Goal: Register for event/course

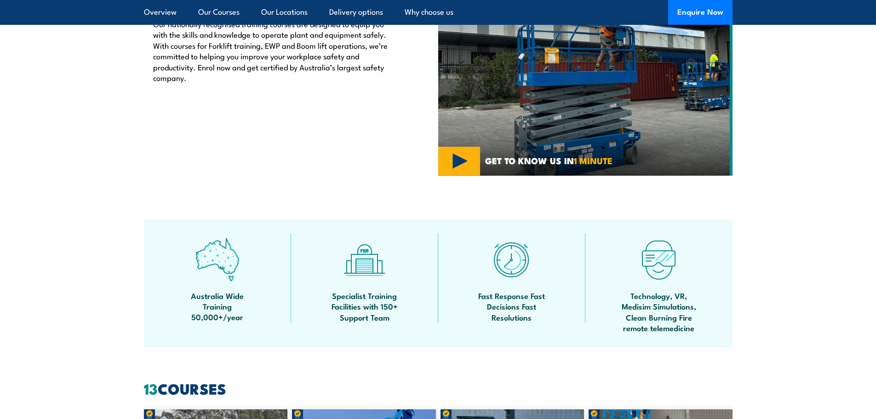
scroll to position [506, 0]
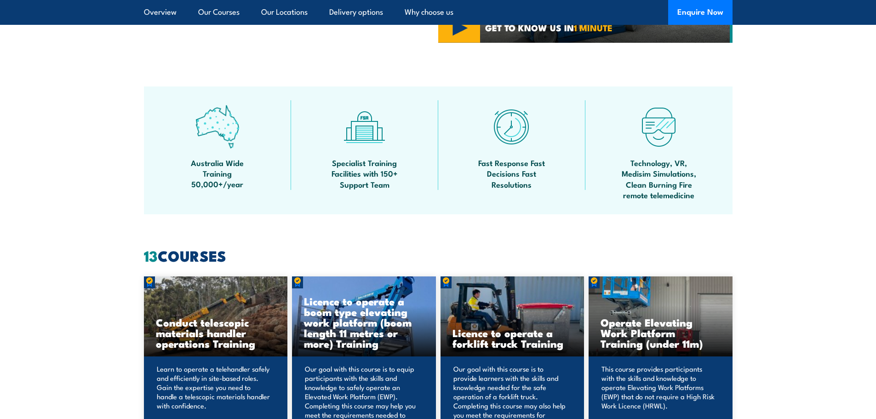
click at [492, 331] on h3 "Licence to operate a forklift truck Training" at bounding box center [512, 337] width 120 height 21
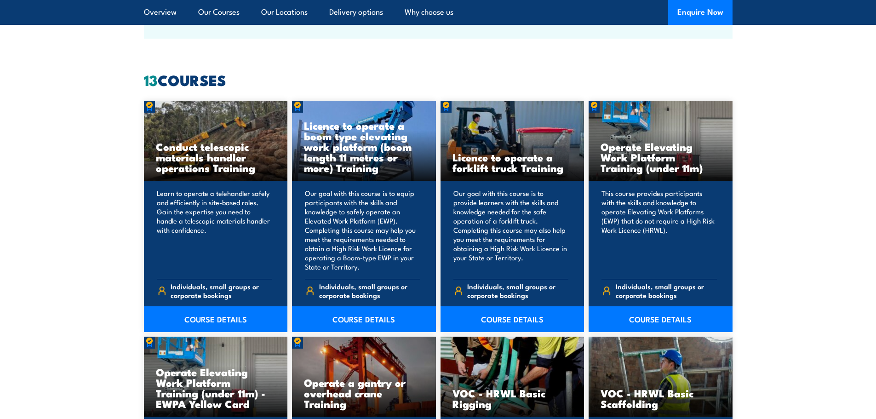
scroll to position [689, 0]
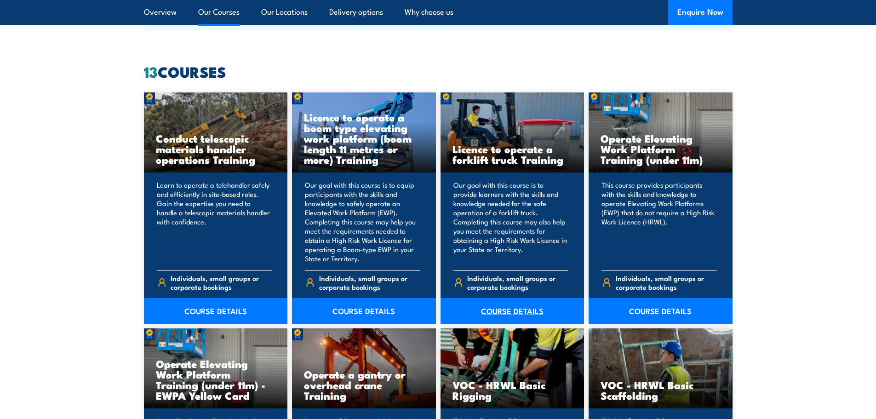
click at [491, 308] on link "COURSE DETAILS" at bounding box center [512, 311] width 144 height 26
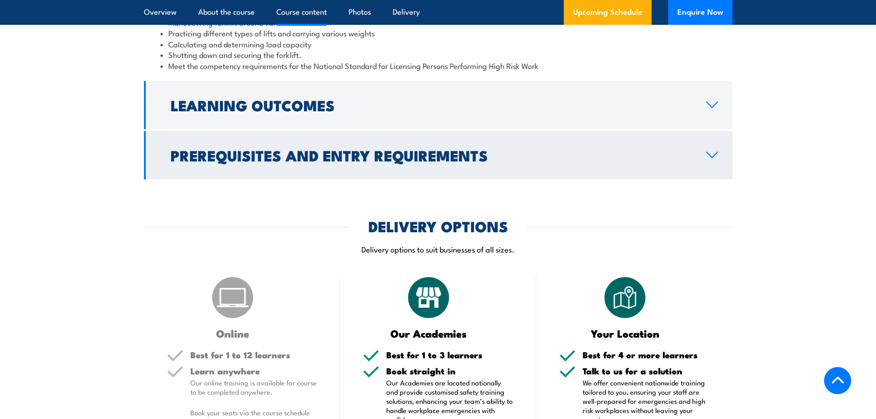
scroll to position [1149, 0]
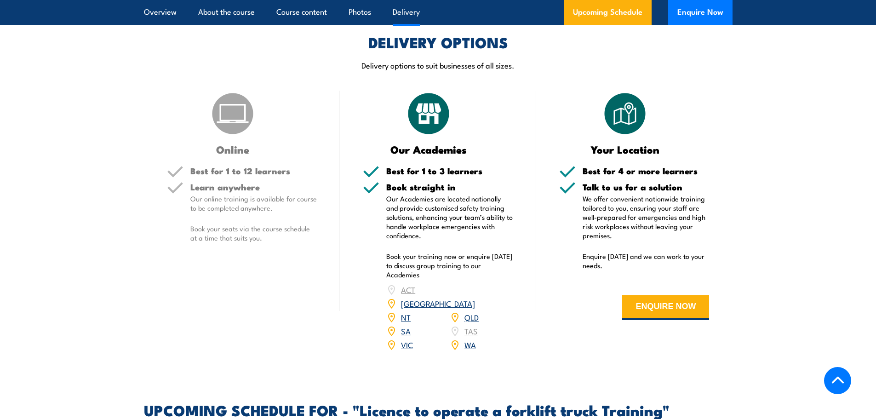
click at [471, 311] on link "QLD" at bounding box center [471, 316] width 14 height 11
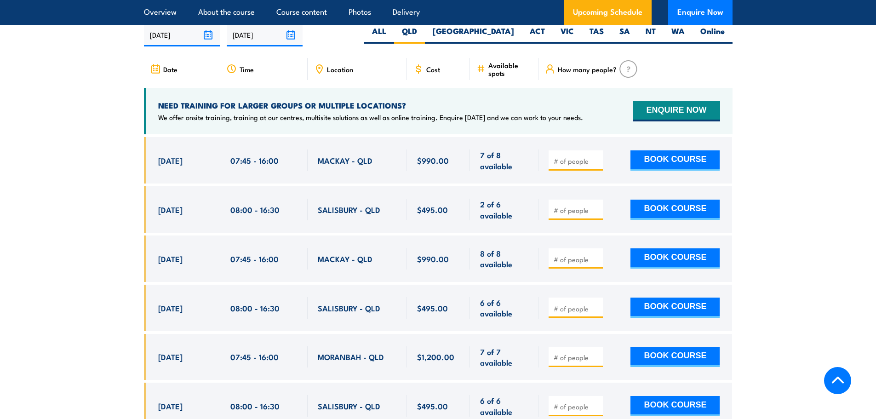
scroll to position [1676, 0]
